Goal: Use online tool/utility: Utilize a website feature to perform a specific function

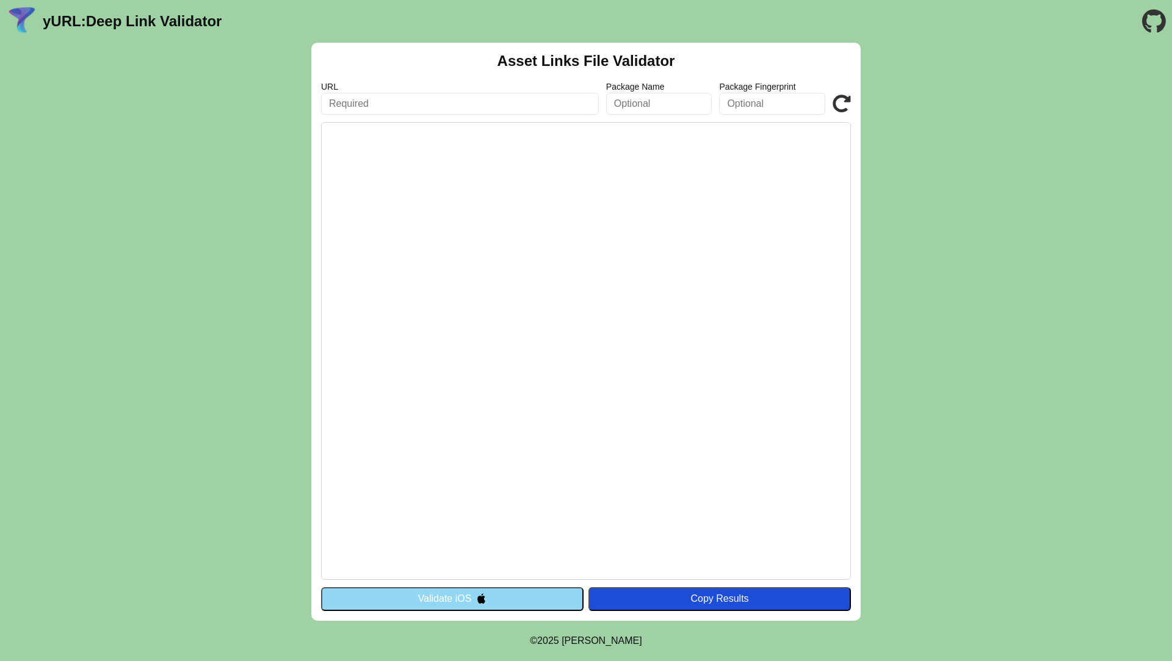
click at [542, 101] on input "text" at bounding box center [460, 104] width 278 height 22
paste input "[URL][DOMAIN_NAME]"
type input "[URL][DOMAIN_NAME]"
click at [841, 93] on div "URL https://holders.cards/.well-known/assetlinks.json Package Name Package Fing…" at bounding box center [586, 98] width 530 height 33
click at [840, 99] on icon at bounding box center [841, 104] width 18 height 18
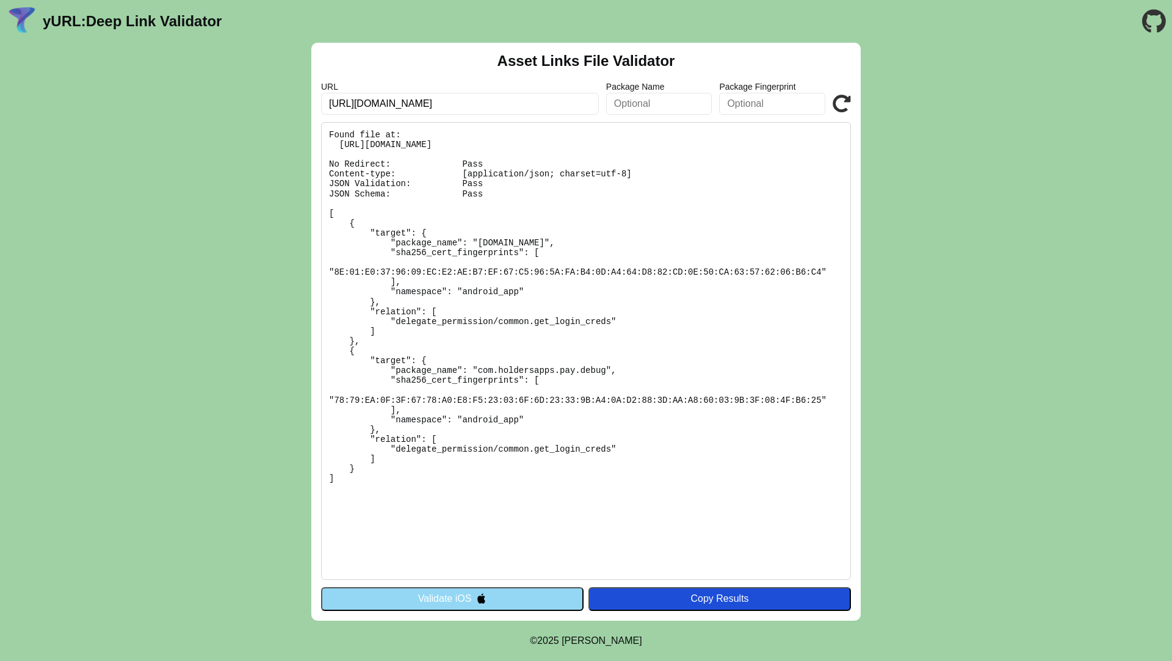
click at [442, 600] on button "Validate iOS" at bounding box center [452, 598] width 262 height 23
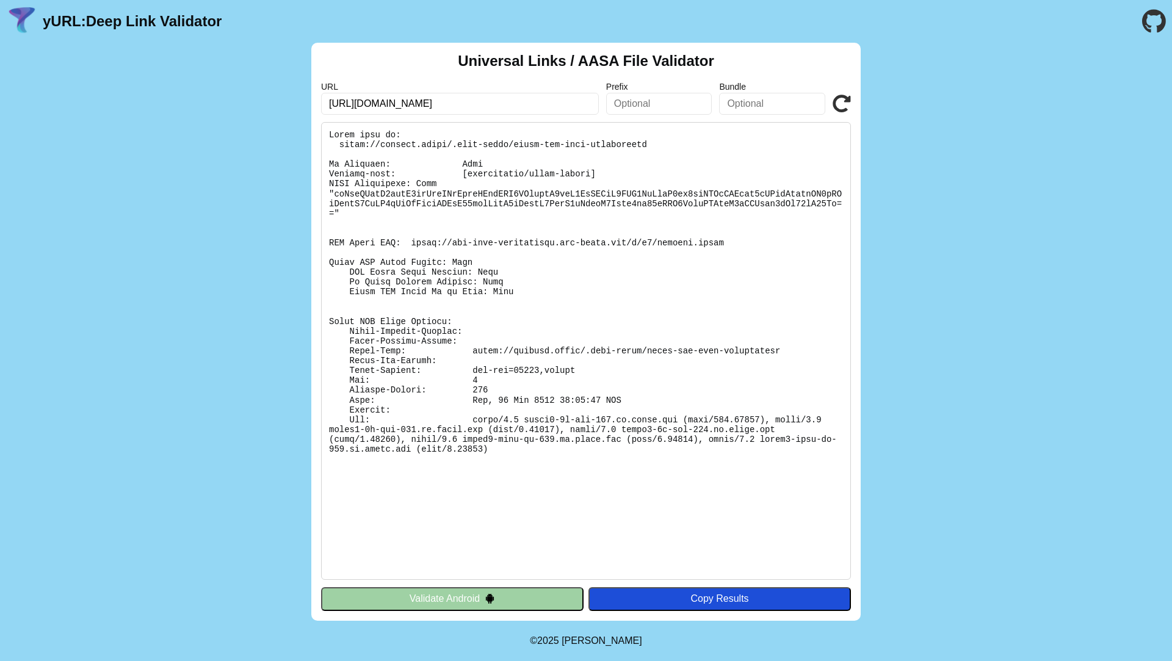
click at [887, 444] on div "Universal Links / AASA File Validator URL [URL][DOMAIN_NAME] Prefix Bundle Vali…" at bounding box center [586, 332] width 1172 height 578
